Goal: Transaction & Acquisition: Purchase product/service

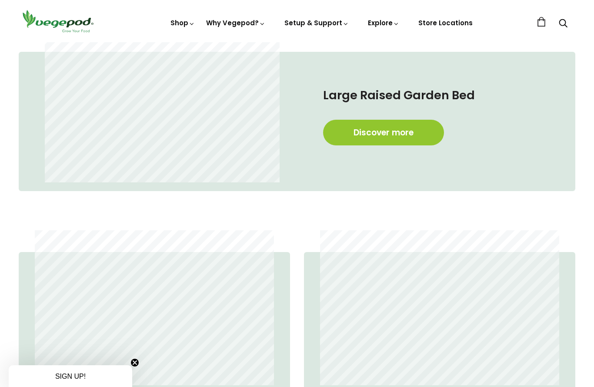
scroll to position [464, 0]
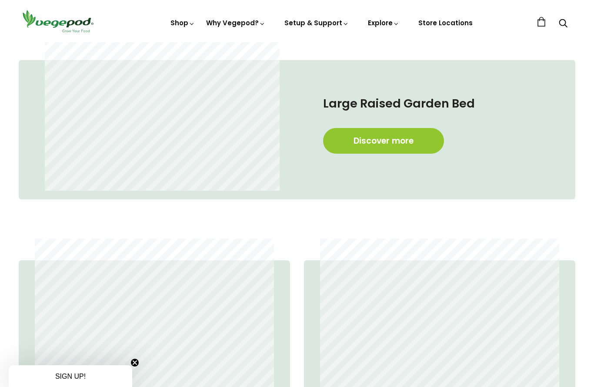
click at [407, 129] on link "Discover more" at bounding box center [383, 141] width 121 height 26
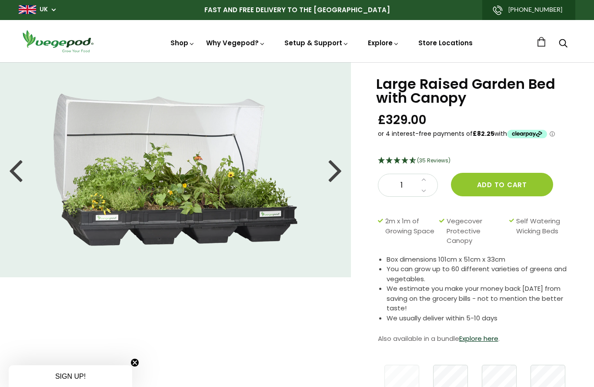
click at [335, 166] on div at bounding box center [336, 169] width 14 height 39
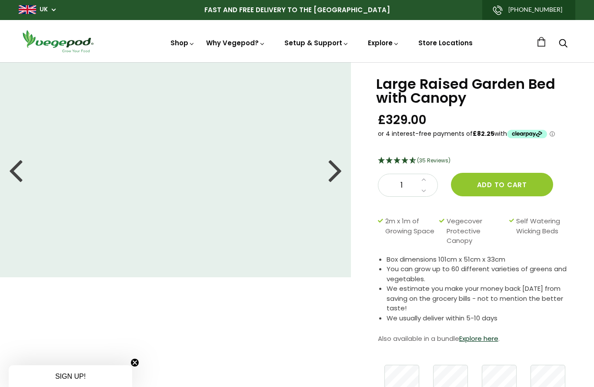
click at [337, 178] on div at bounding box center [336, 169] width 14 height 39
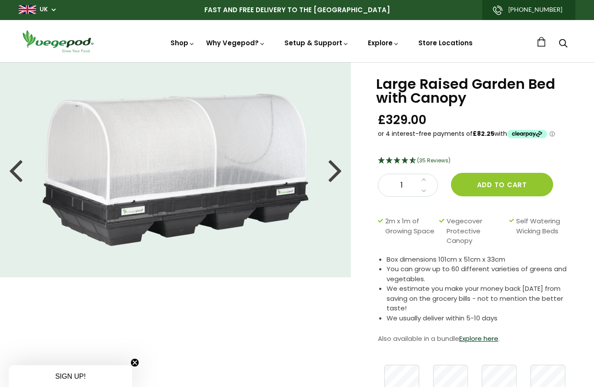
click at [335, 170] on div at bounding box center [336, 169] width 14 height 39
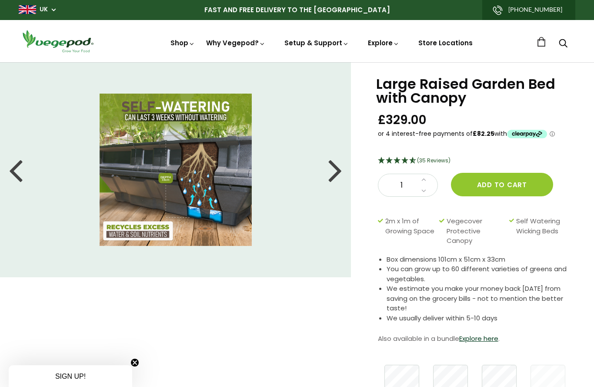
click at [334, 173] on div at bounding box center [336, 169] width 14 height 39
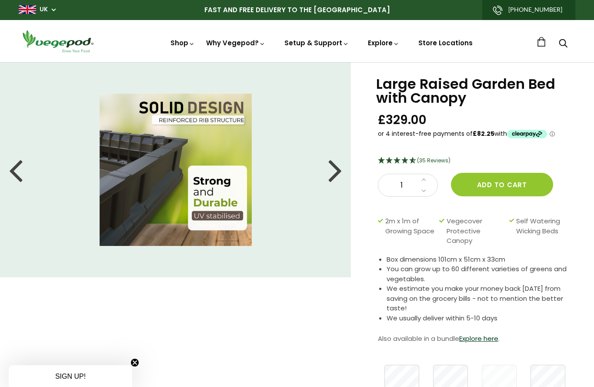
click at [331, 173] on div at bounding box center [336, 169] width 14 height 39
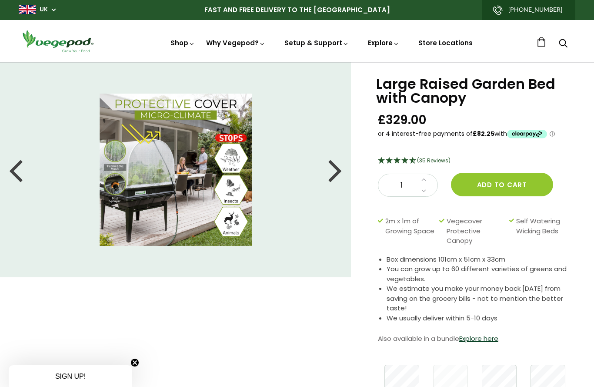
click at [334, 165] on div at bounding box center [336, 169] width 14 height 39
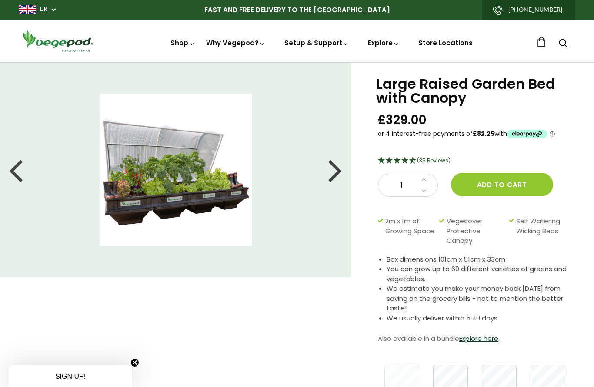
click at [338, 173] on div at bounding box center [336, 169] width 14 height 39
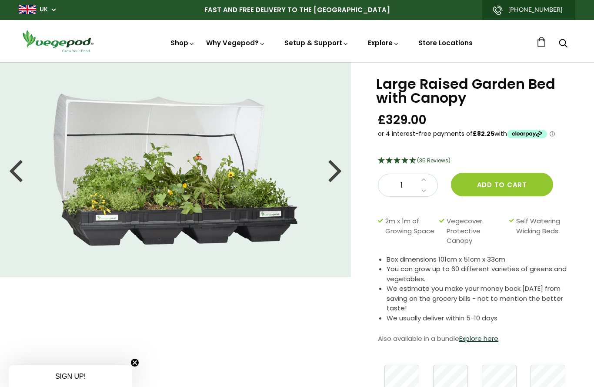
click at [317, 169] on li at bounding box center [175, 170] width 351 height 152
